Goal: Transaction & Acquisition: Subscribe to service/newsletter

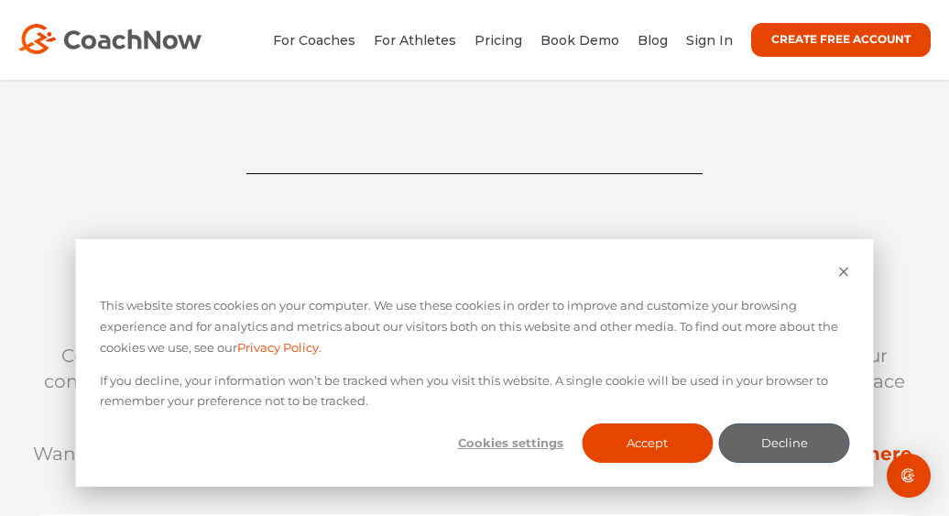
scroll to position [555, 0]
click at [655, 434] on button "Accept" at bounding box center [647, 442] width 131 height 39
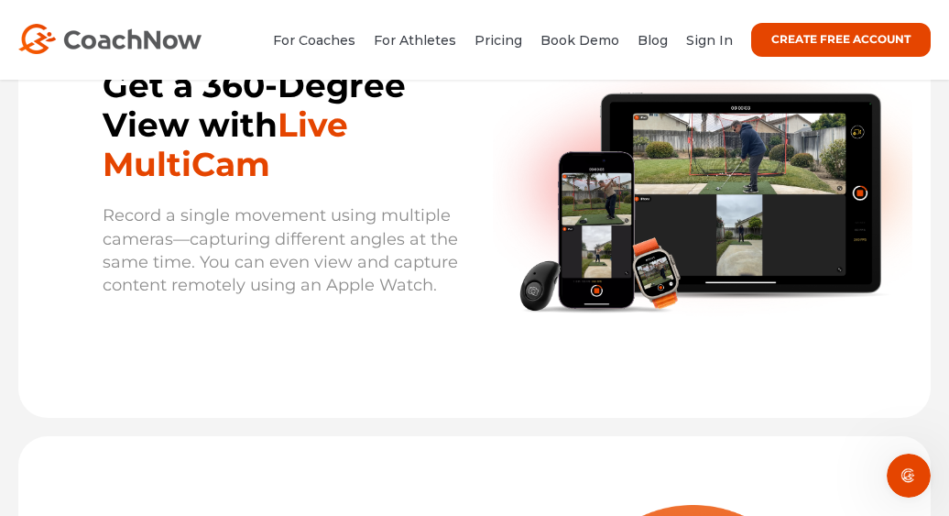
scroll to position [3020, 0]
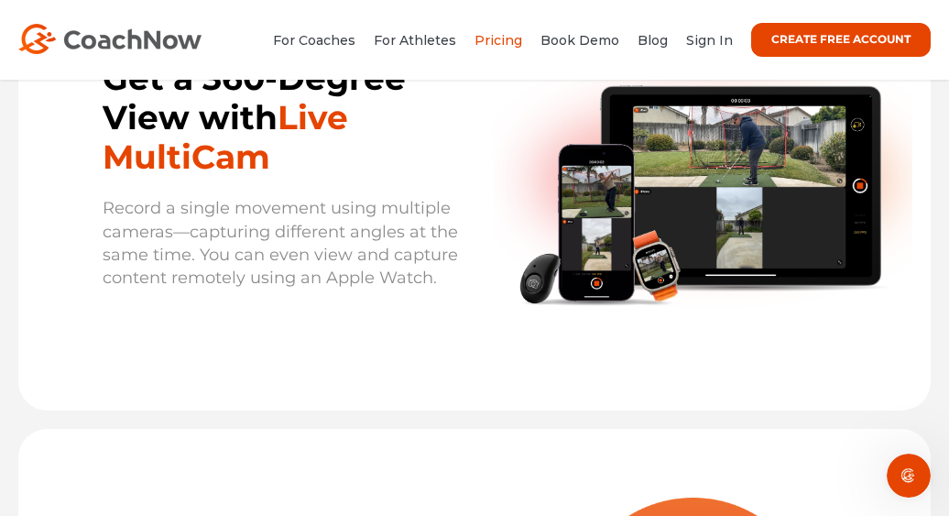
click at [508, 40] on link "Pricing" at bounding box center [499, 40] width 48 height 16
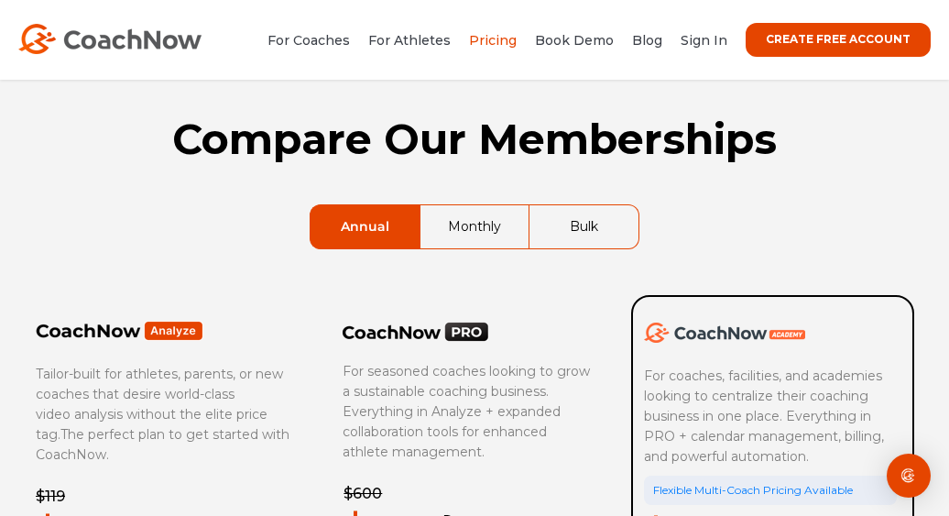
scroll to position [48, 0]
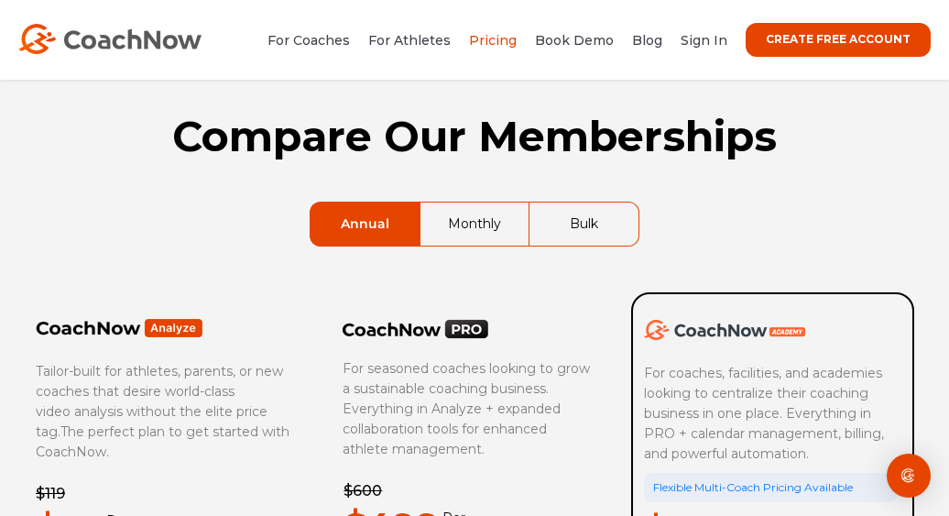
click at [486, 222] on link "Monthly" at bounding box center [475, 224] width 108 height 43
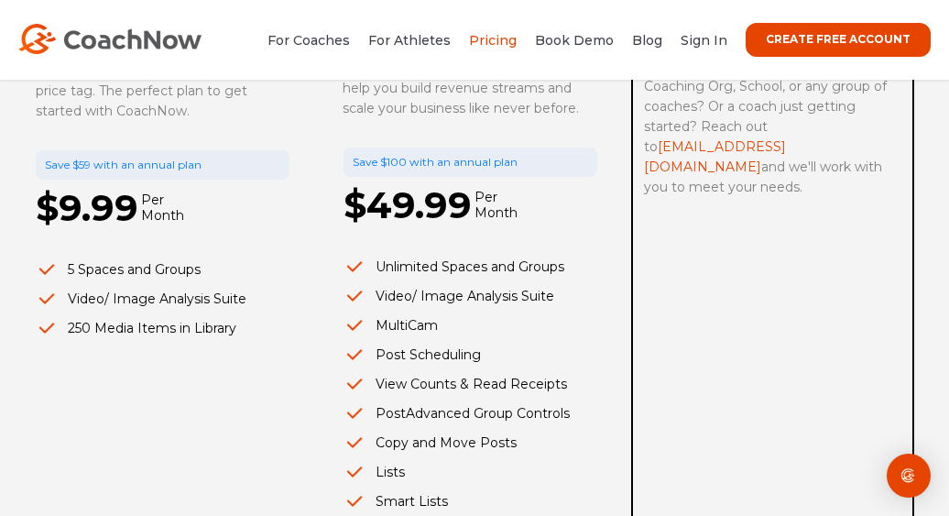
scroll to position [391, 0]
